Goal: Task Accomplishment & Management: Manage account settings

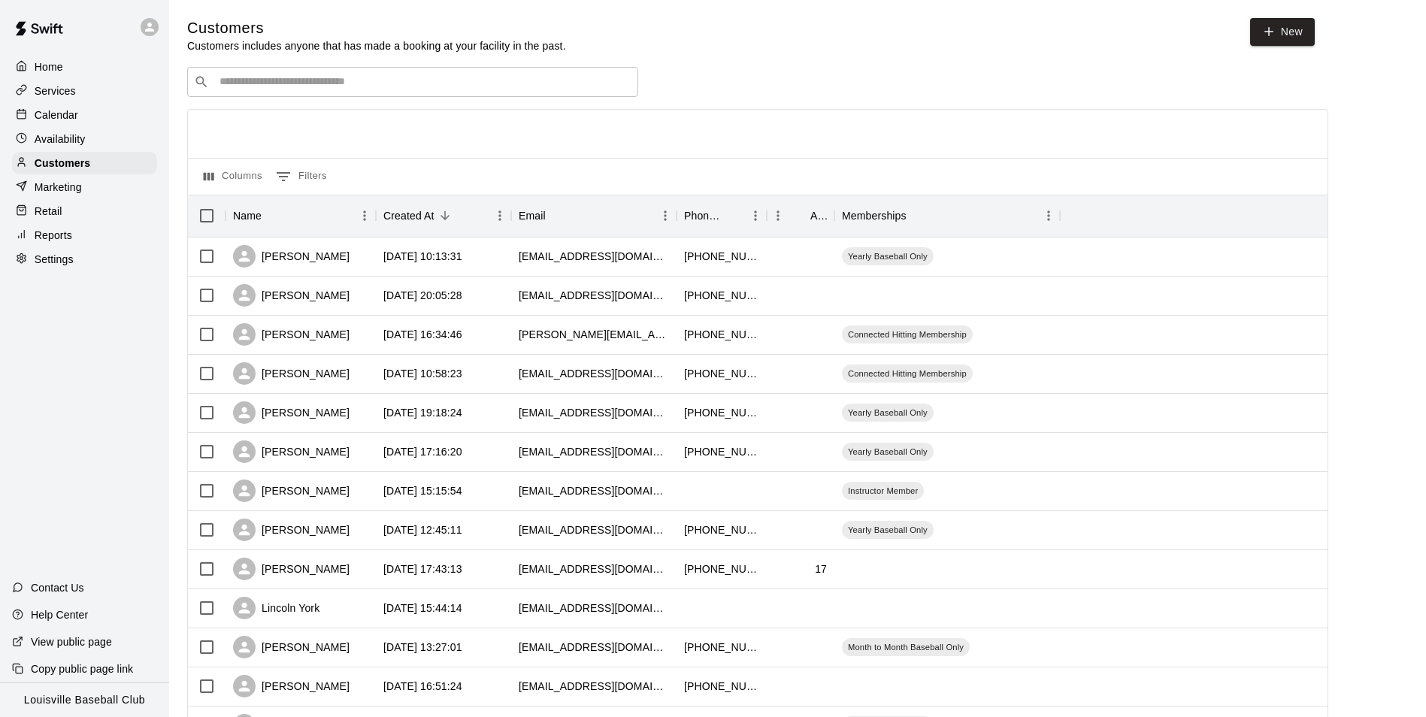
click at [401, 79] on input "Search customers by name or email" at bounding box center [423, 81] width 416 height 15
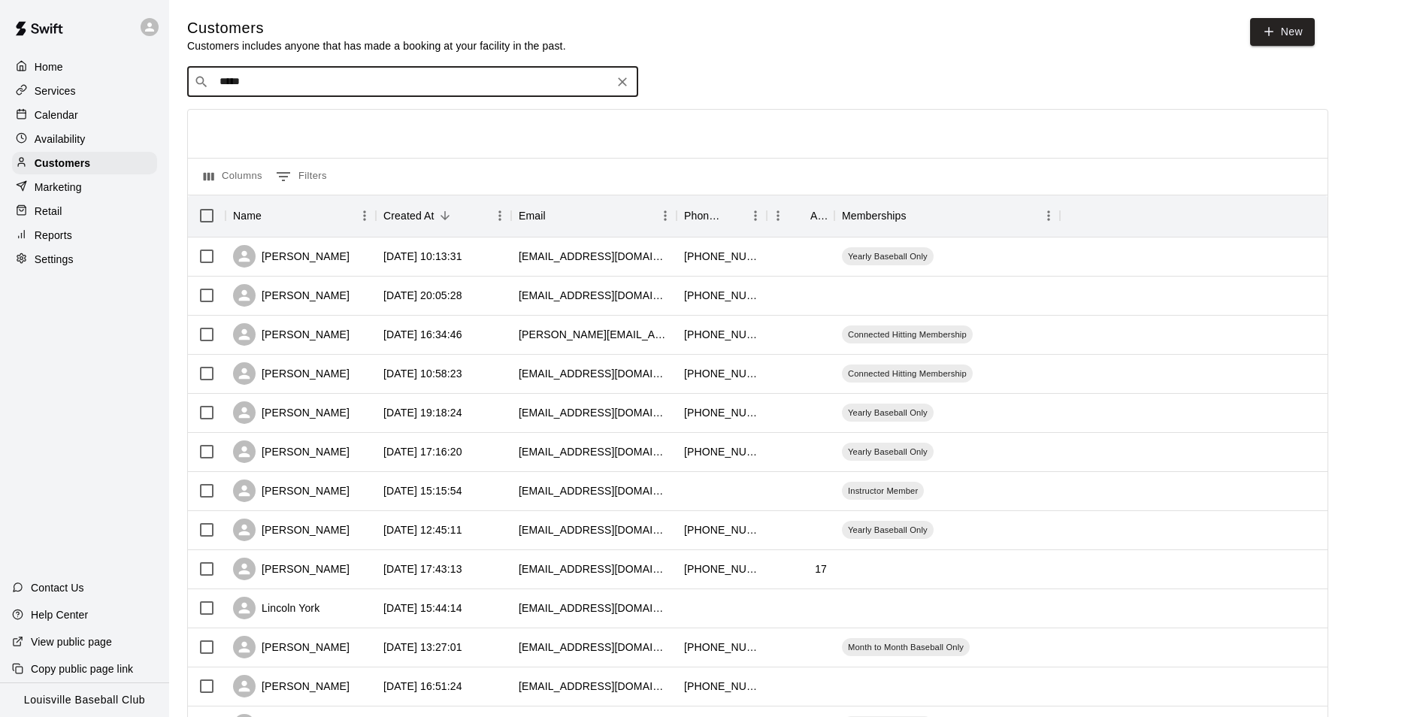
type input "****"
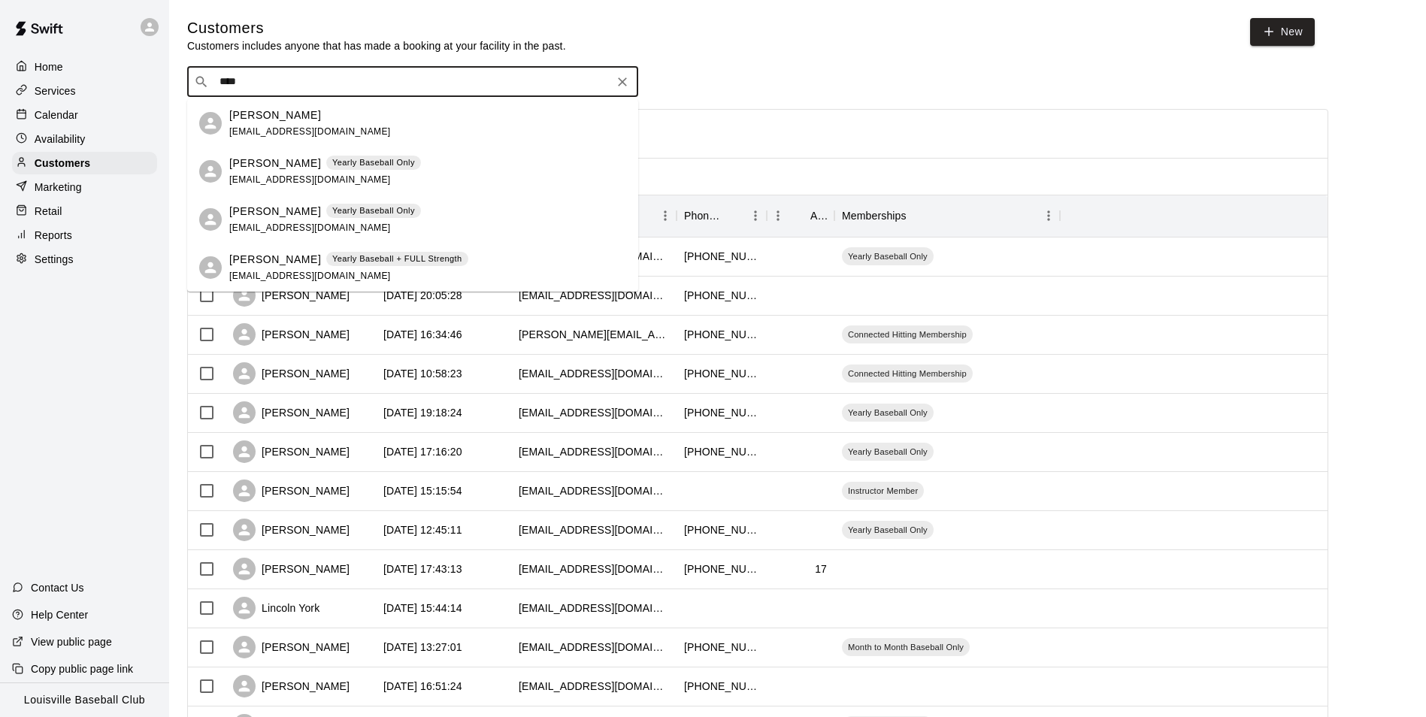
click at [622, 83] on icon "Clear" at bounding box center [622, 81] width 9 height 9
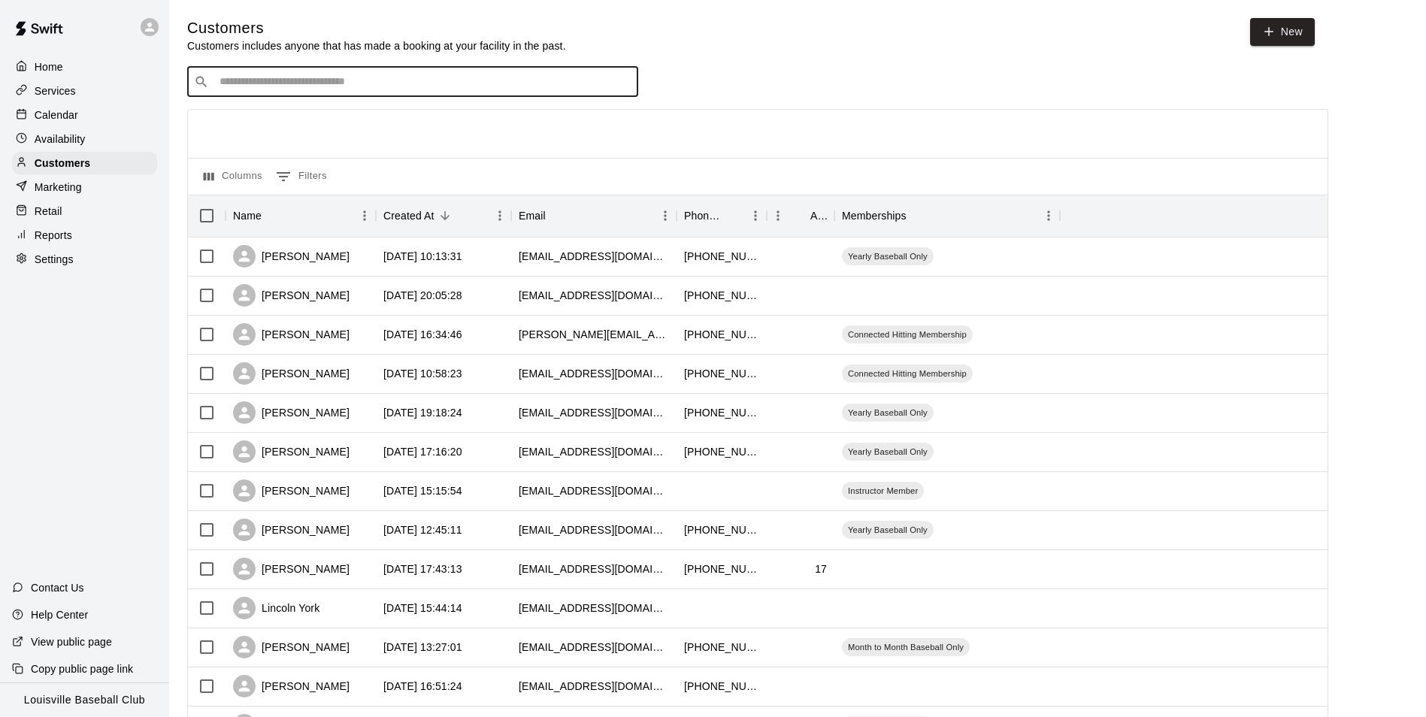
click at [32, 114] on div at bounding box center [25, 115] width 19 height 14
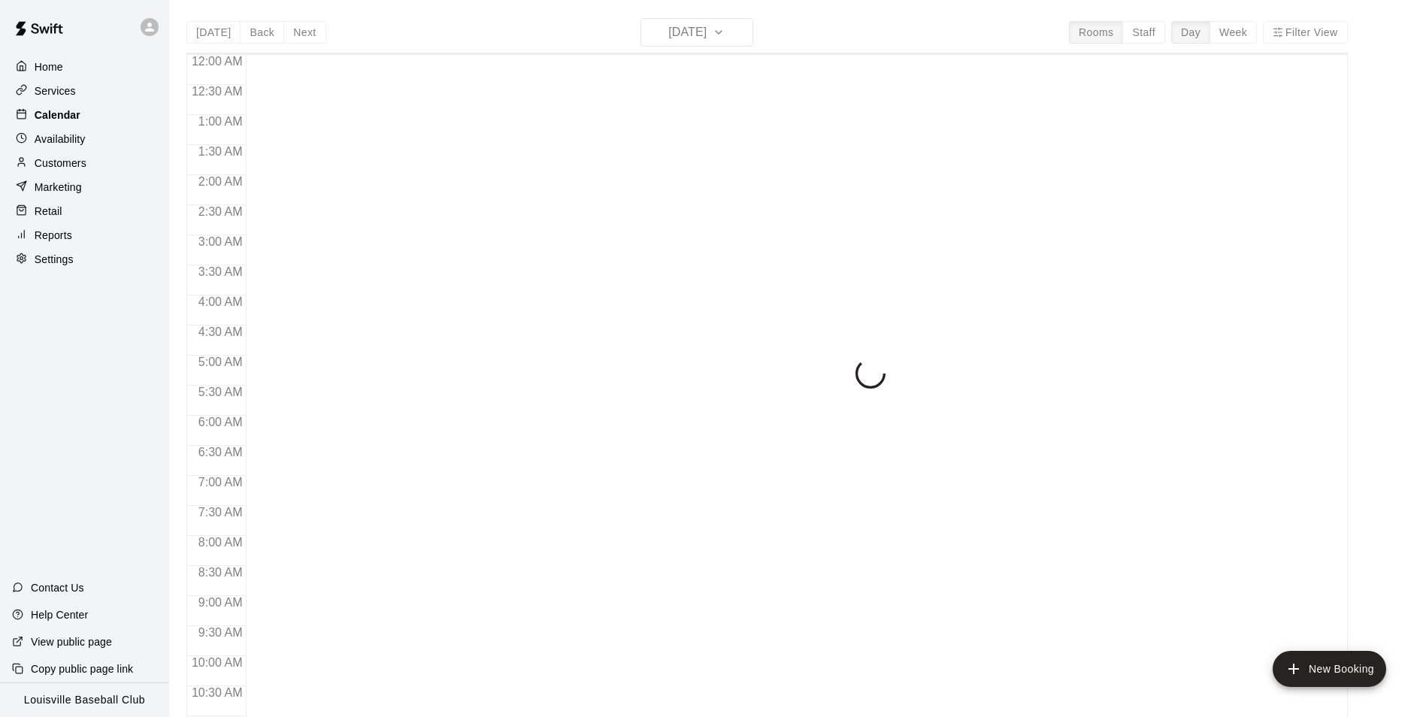
scroll to position [764, 0]
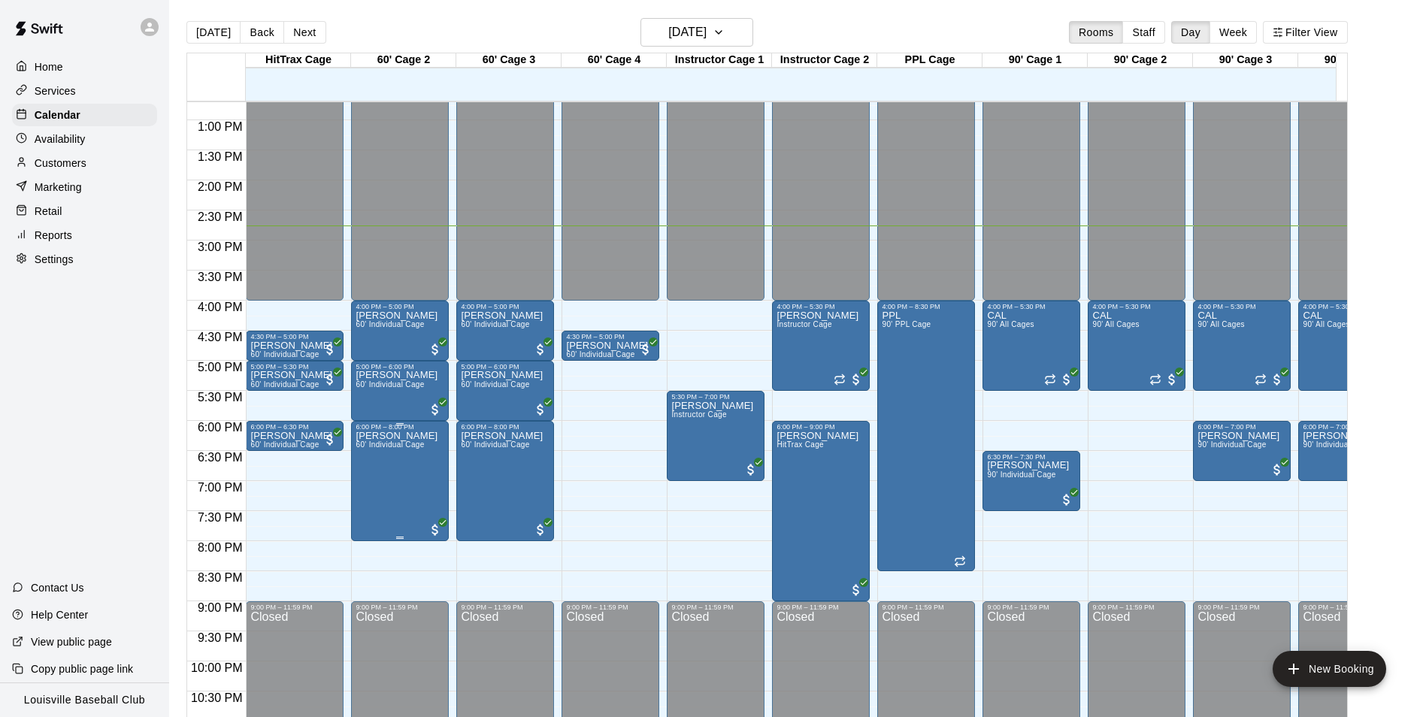
click at [354, 476] on div "6:00 PM – 8:00 PM [PERSON_NAME] 60' Individual Cage" at bounding box center [400, 481] width 98 height 120
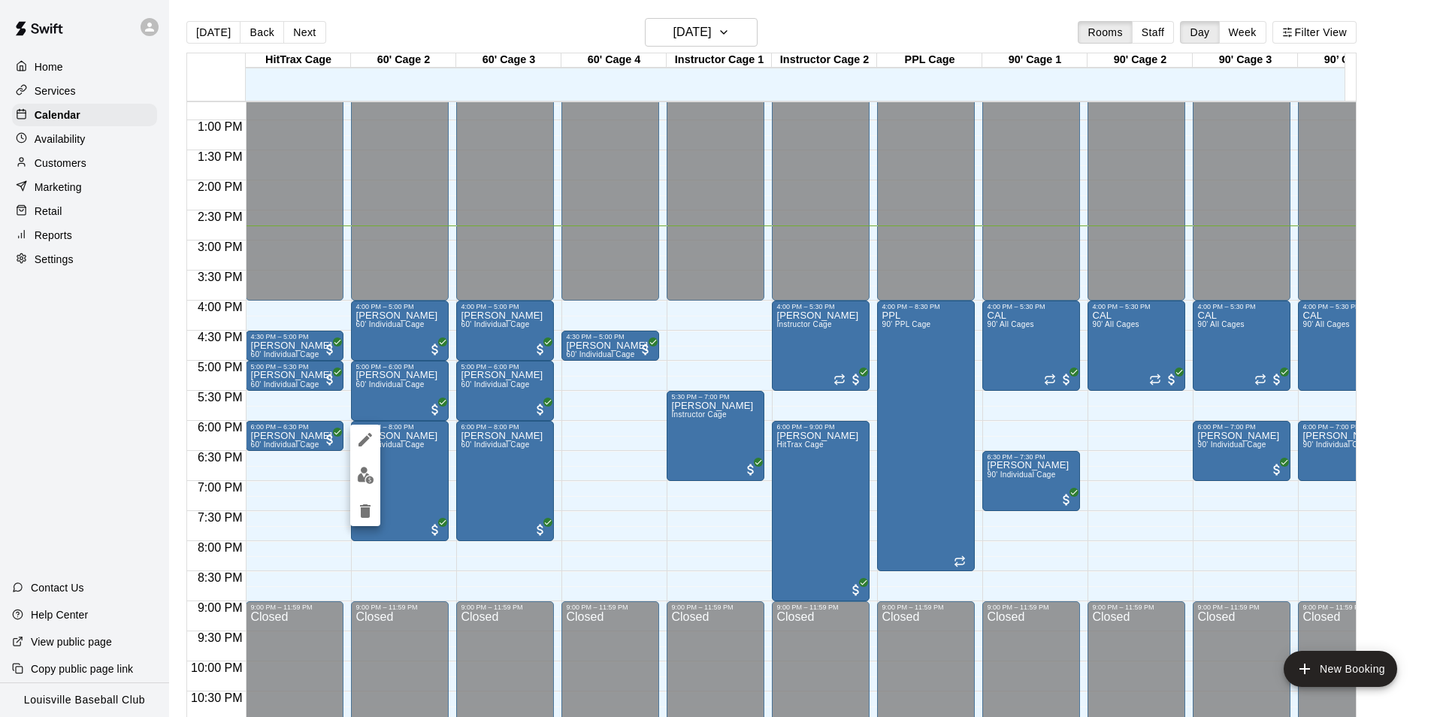
click at [313, 540] on div at bounding box center [718, 358] width 1437 height 717
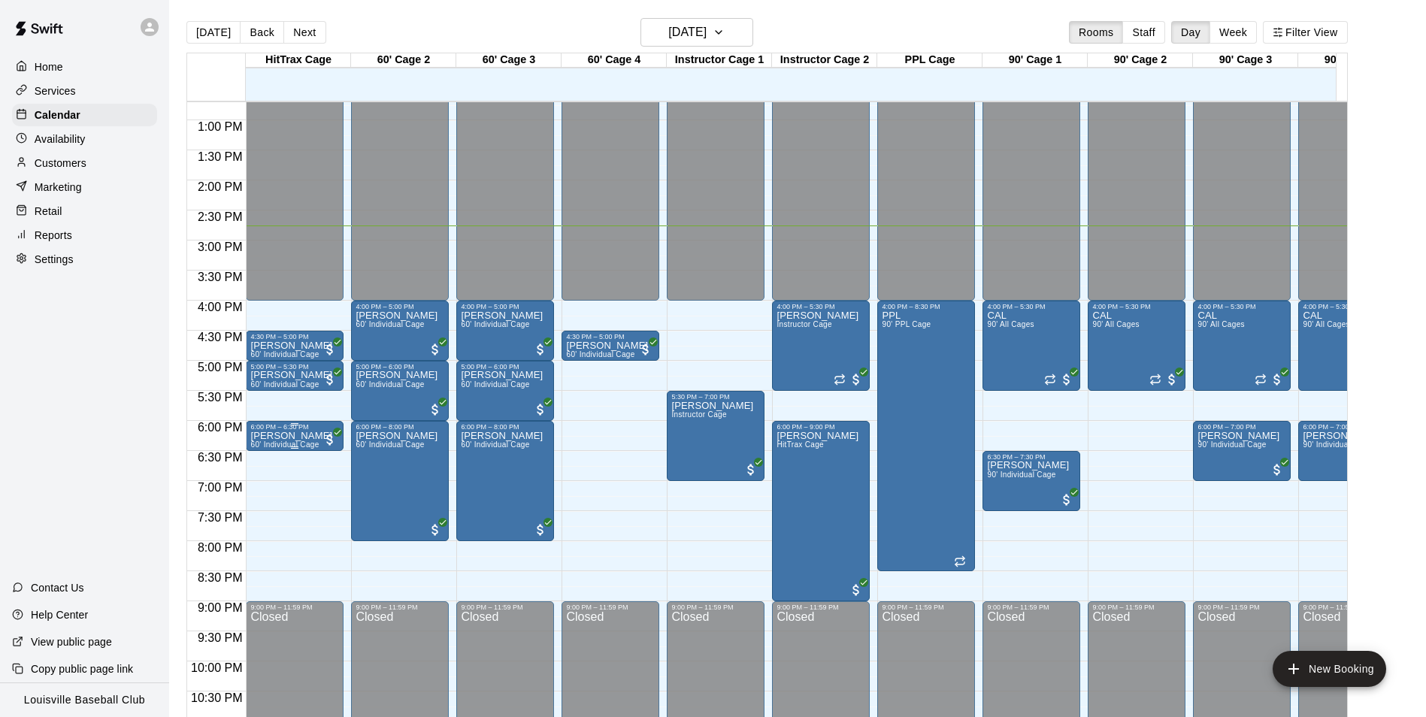
click at [302, 446] on span "60' Individual Cage" at bounding box center [284, 444] width 68 height 8
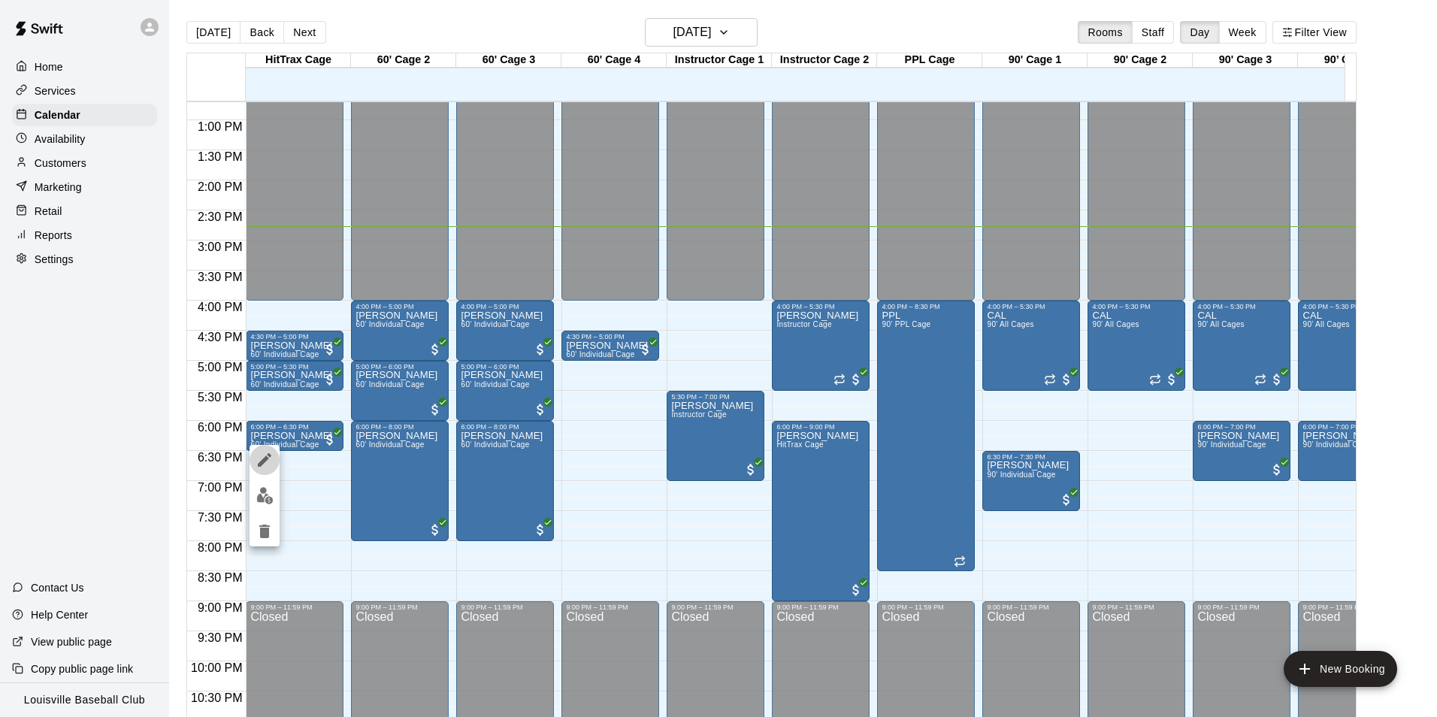
click at [270, 469] on button "edit" at bounding box center [265, 460] width 30 height 30
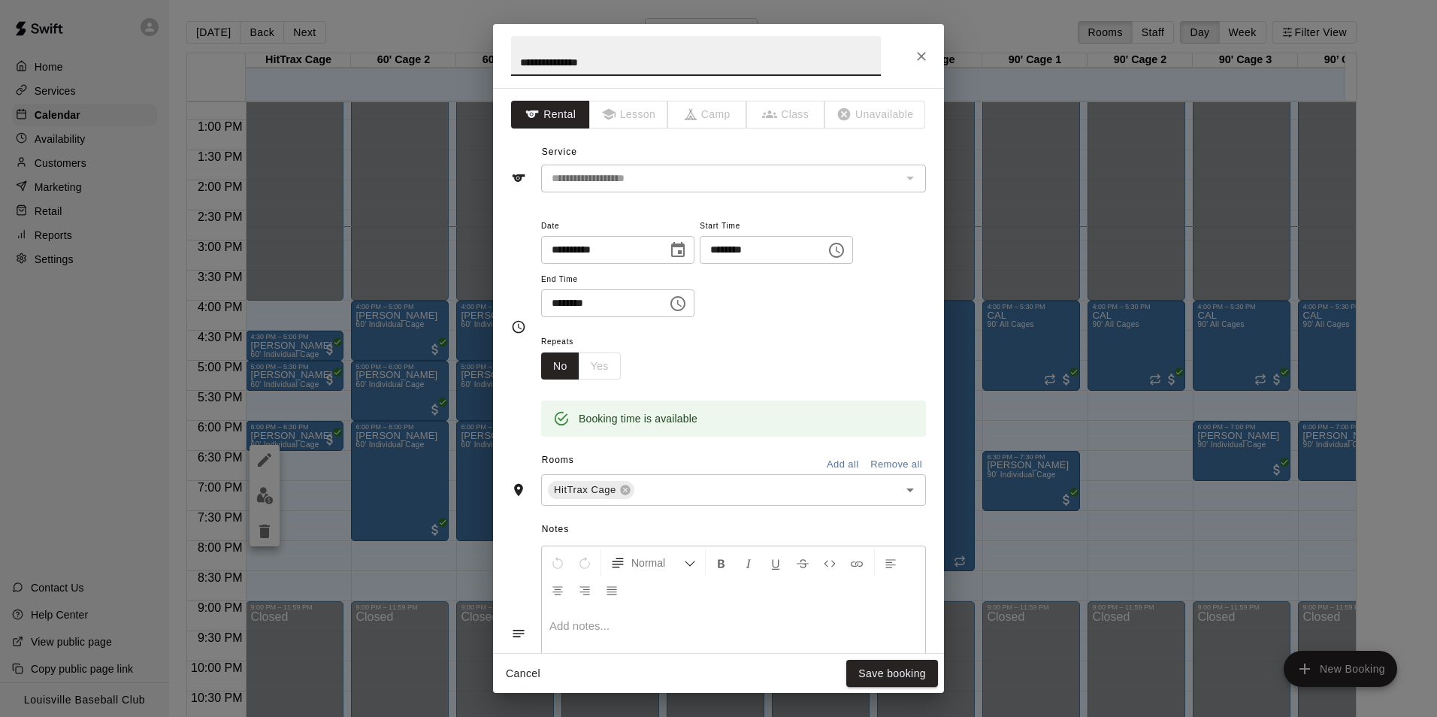
click at [624, 490] on icon at bounding box center [625, 490] width 12 height 12
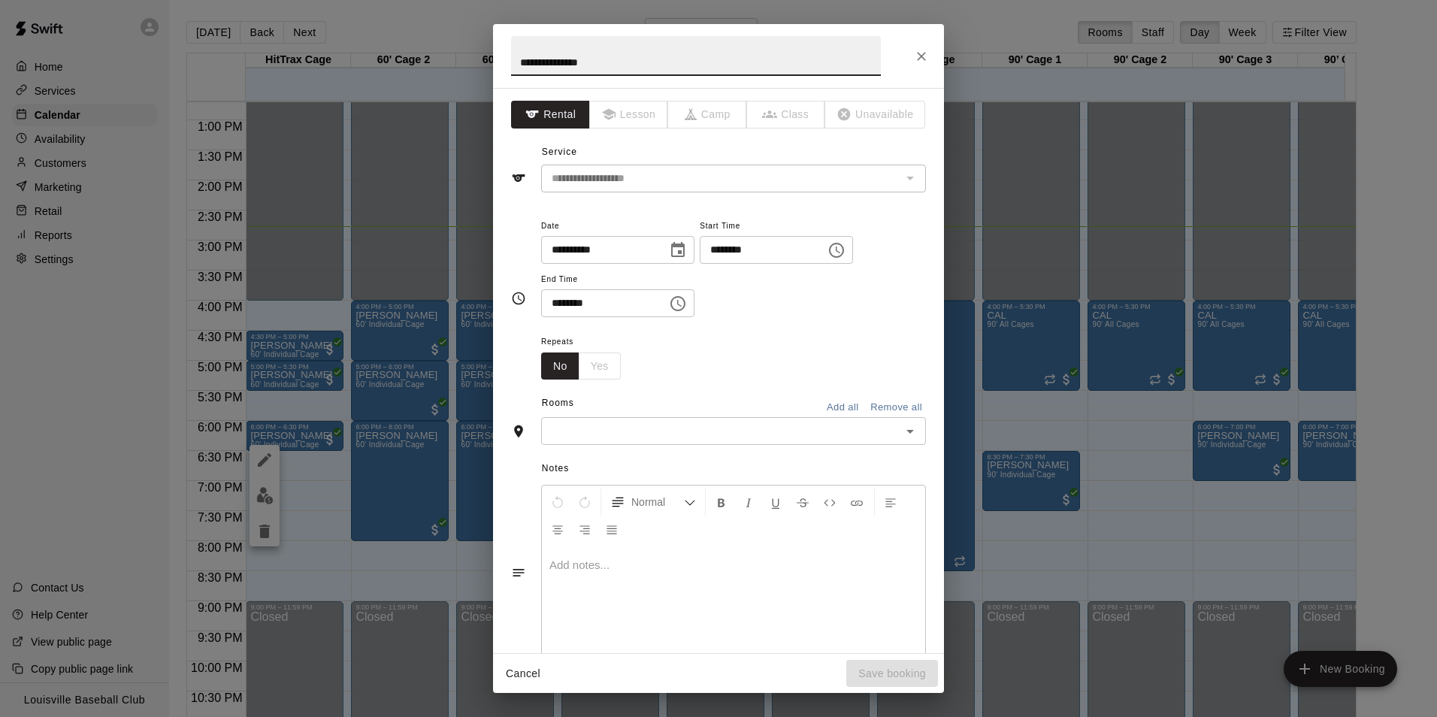
click at [698, 434] on input "text" at bounding box center [721, 431] width 351 height 19
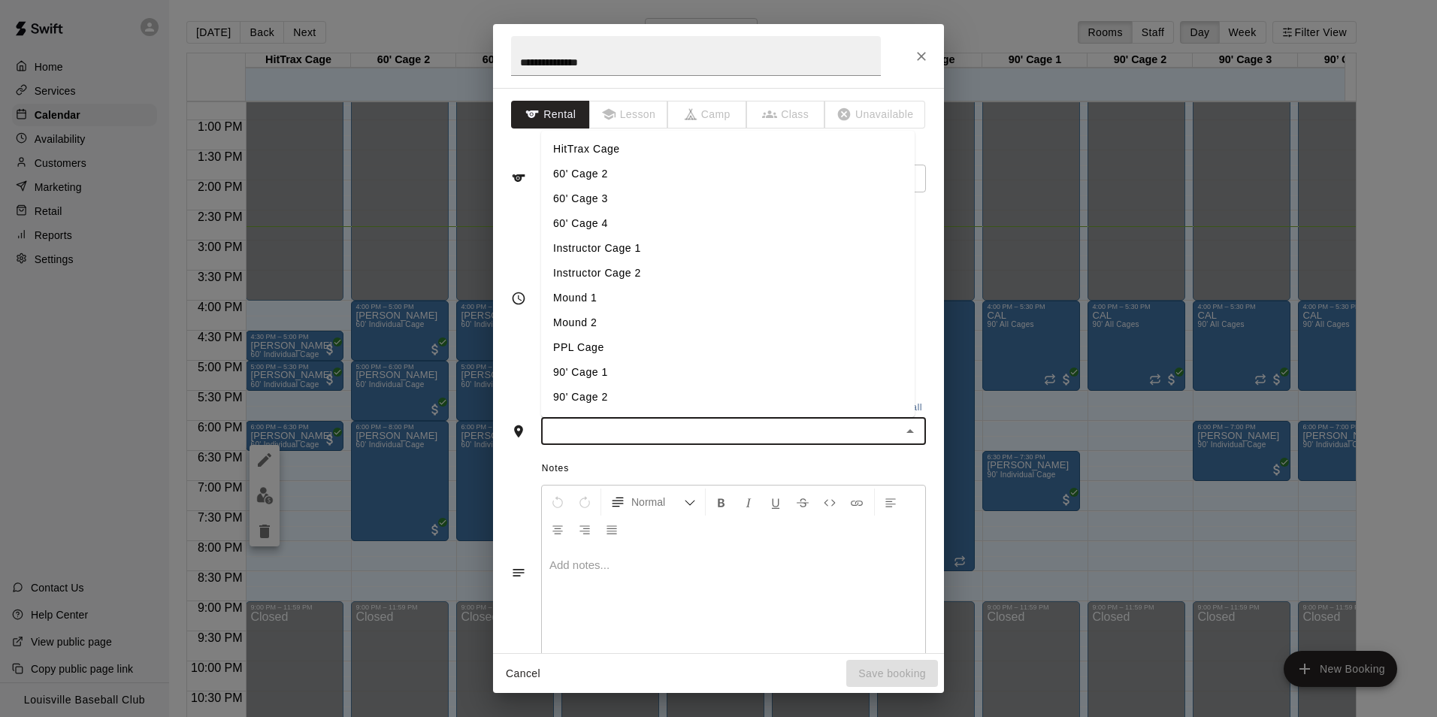
click at [661, 231] on li "60' Cage 4" at bounding box center [728, 223] width 374 height 25
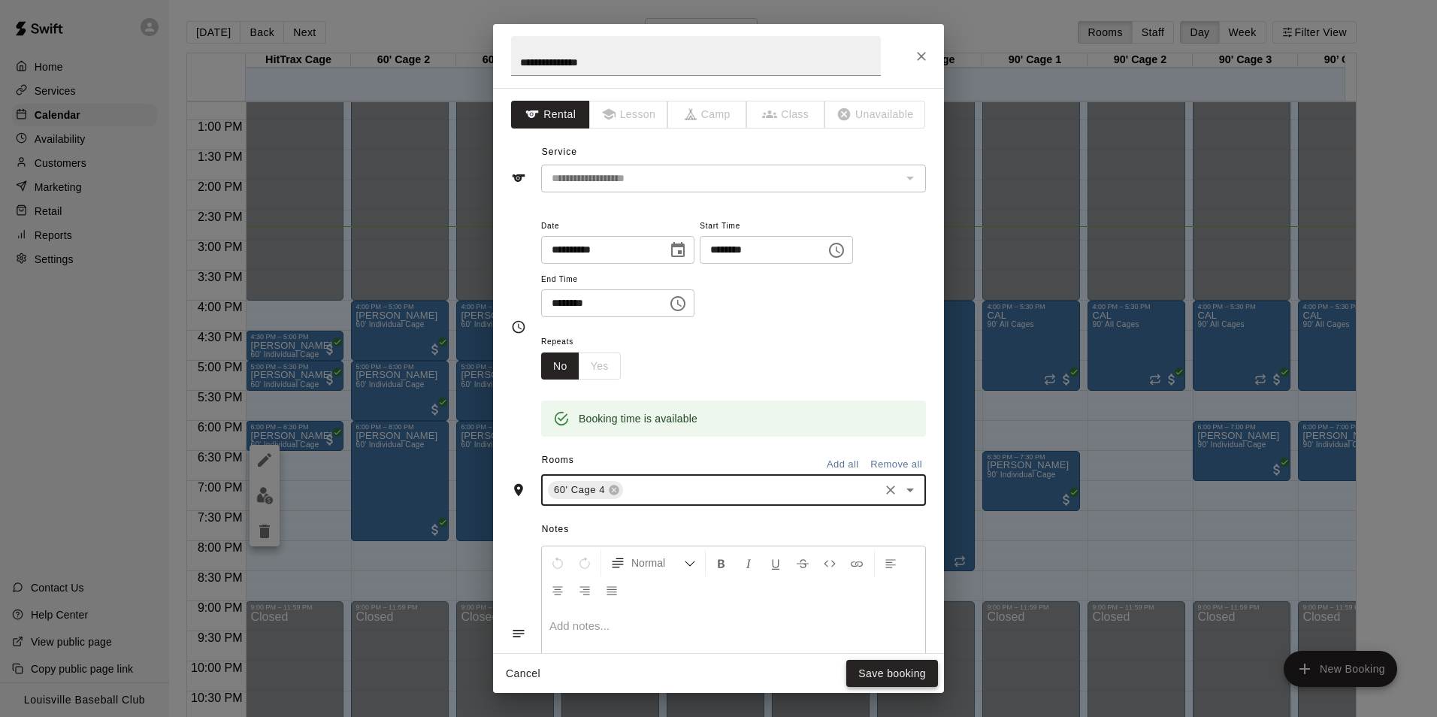
click at [874, 681] on button "Save booking" at bounding box center [892, 674] width 92 height 28
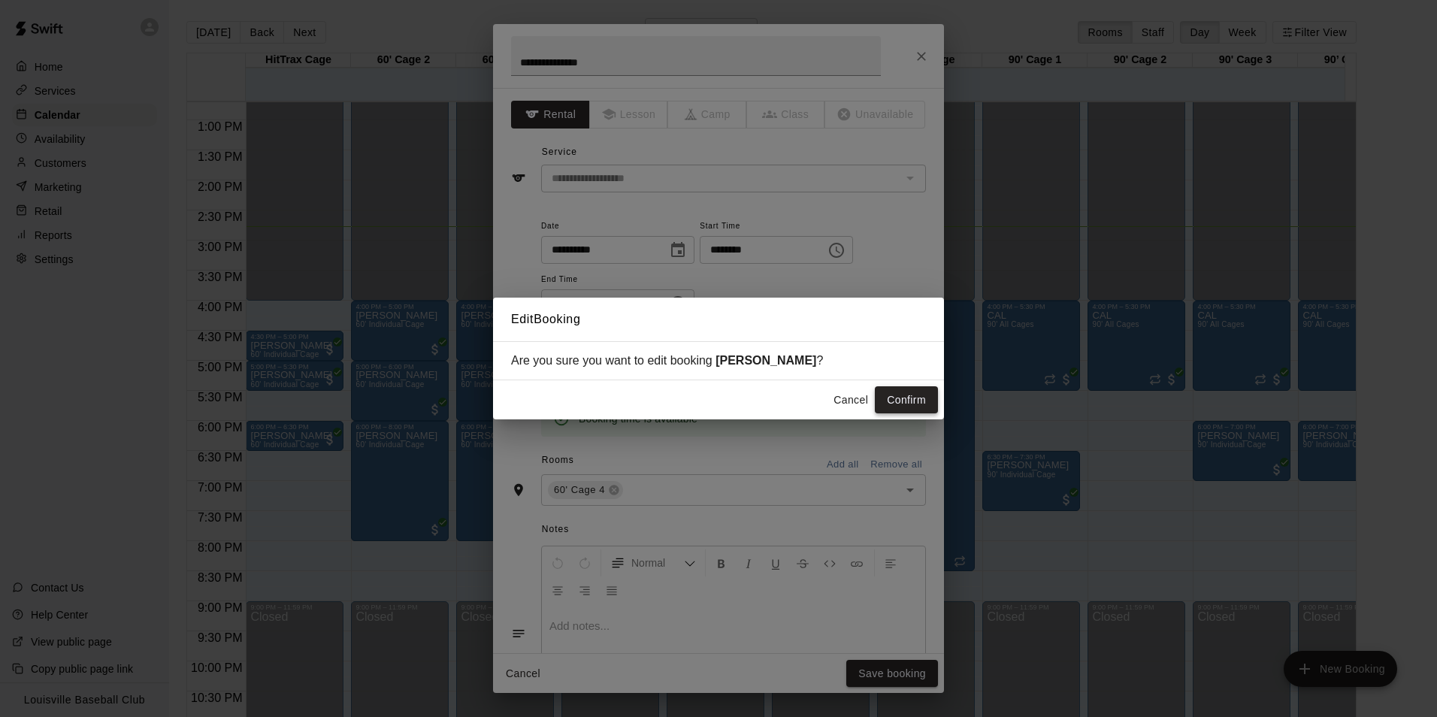
click at [911, 402] on button "Confirm" at bounding box center [906, 400] width 63 height 28
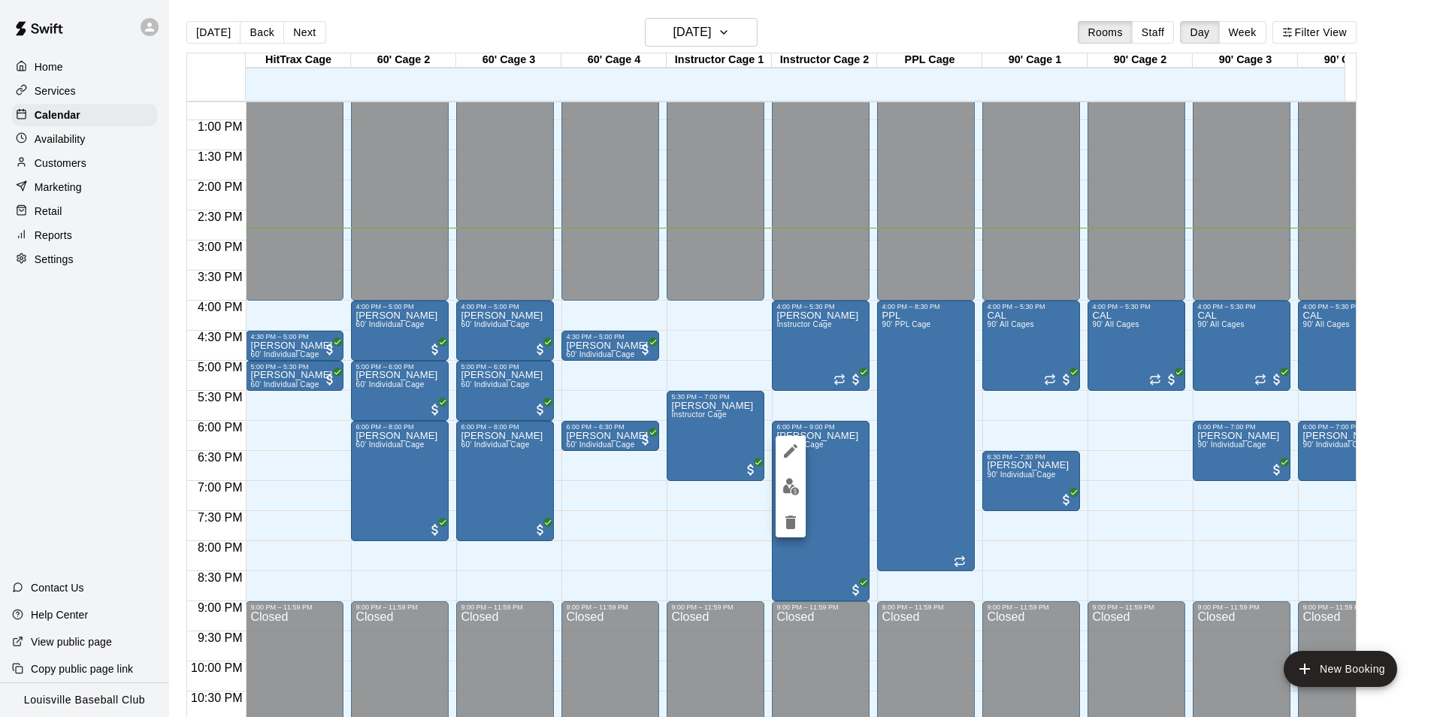
click at [794, 465] on button "edit" at bounding box center [791, 451] width 30 height 30
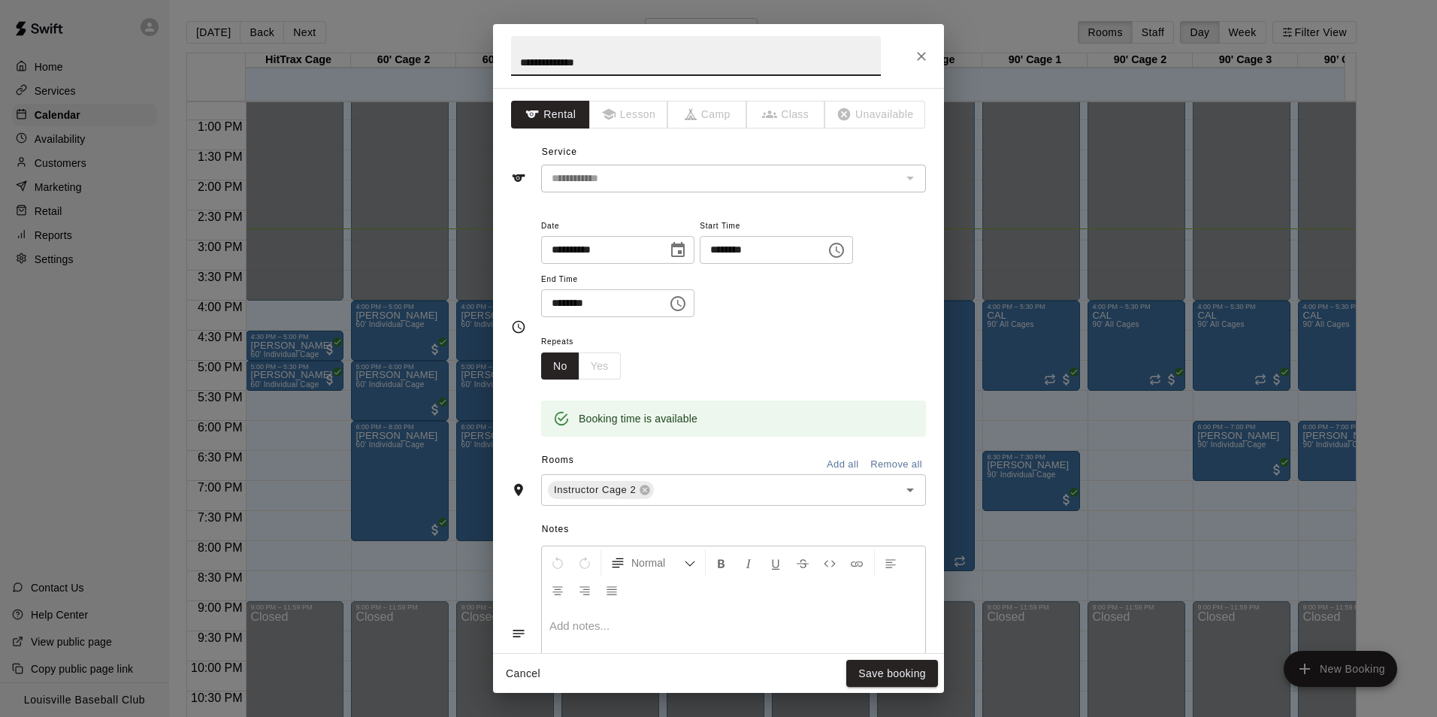
click at [923, 53] on icon "Close" at bounding box center [921, 56] width 15 height 15
